Goal: Information Seeking & Learning: Learn about a topic

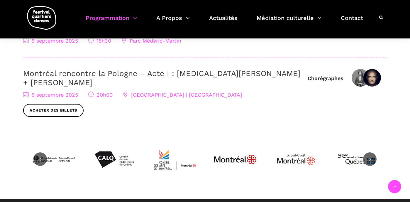
scroll to position [295, 0]
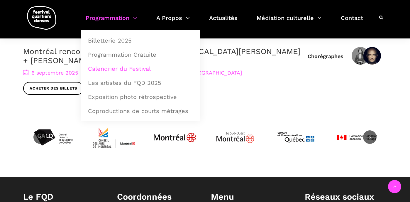
click at [135, 16] on link "Programmation" at bounding box center [111, 21] width 51 height 17
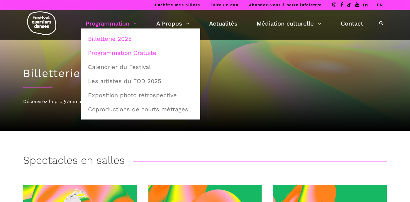
click at [127, 54] on link "Programmation Gratuite" at bounding box center [140, 52] width 113 height 13
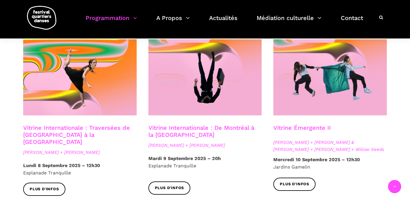
scroll to position [492, 0]
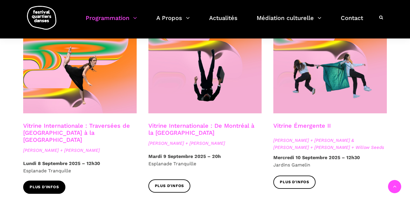
click at [52, 184] on span "Plus d'infos" at bounding box center [44, 187] width 29 height 6
click at [51, 184] on span "Plus d'infos" at bounding box center [44, 187] width 29 height 6
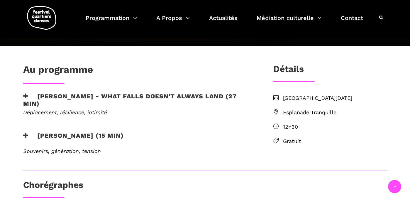
scroll to position [141, 0]
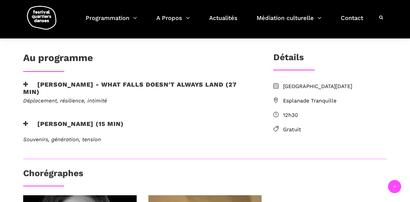
click at [83, 84] on h3 "Linus Jansner - What Falls Doesn't Always Land (27 min)" at bounding box center [138, 88] width 231 height 15
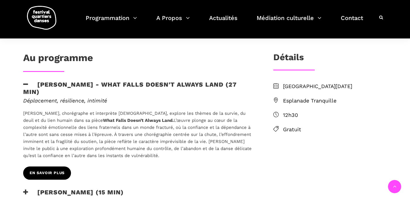
click at [39, 170] on span "EN SAVOIR PLUS" at bounding box center [47, 173] width 35 height 6
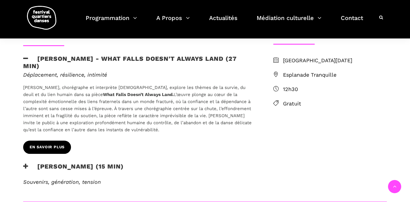
scroll to position [164, 0]
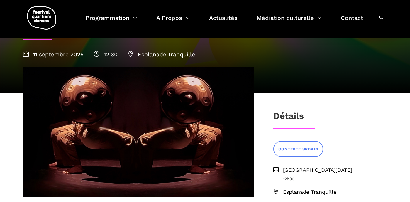
scroll to position [59, 0]
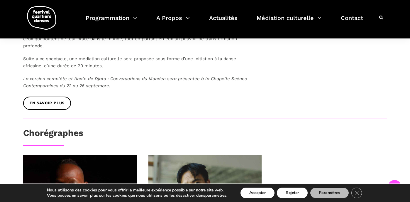
scroll to position [200, 0]
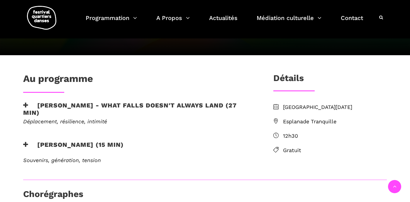
scroll to position [129, 0]
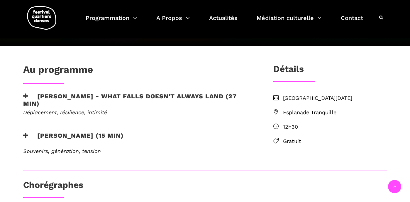
click at [69, 134] on h3 "[PERSON_NAME] (15 min)" at bounding box center [73, 139] width 101 height 15
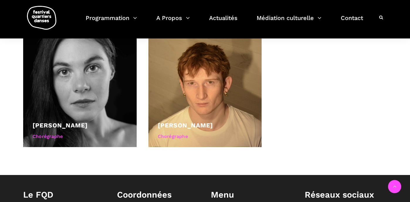
scroll to position [363, 0]
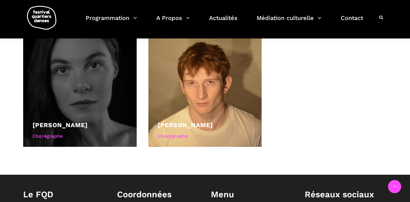
click at [78, 106] on div at bounding box center [79, 89] width 113 height 113
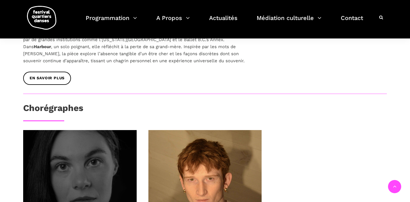
scroll to position [246, 0]
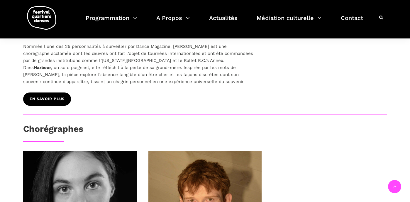
click at [42, 93] on link "EN SAVOIR PLUS" at bounding box center [47, 98] width 48 height 13
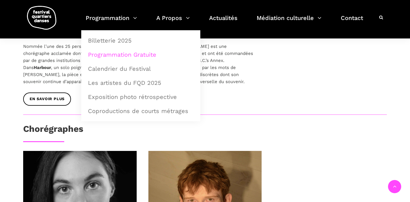
click at [115, 55] on link "Programmation Gratuite" at bounding box center [140, 54] width 113 height 13
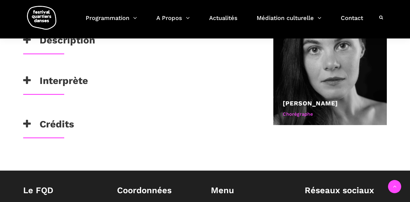
scroll to position [311, 0]
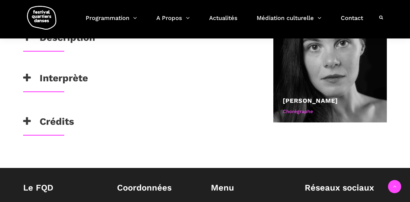
click at [26, 121] on icon at bounding box center [27, 121] width 8 height 10
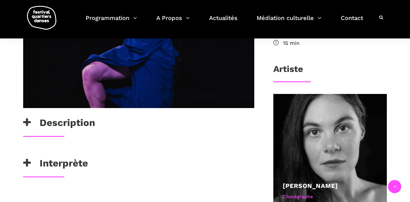
scroll to position [217, 0]
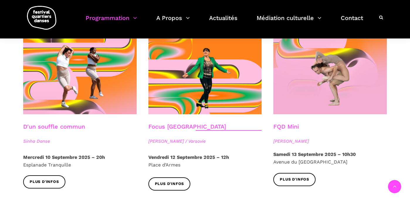
scroll to position [668, 0]
